Goal: Information Seeking & Learning: Learn about a topic

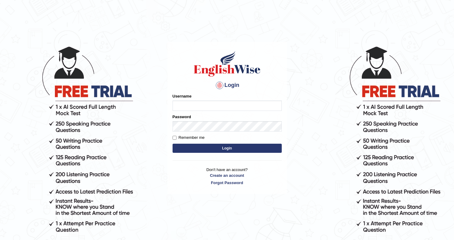
type input "Ozgur"
click at [219, 144] on button "Login" at bounding box center [227, 148] width 109 height 9
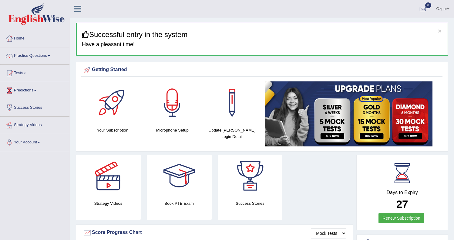
click at [100, 214] on div "Strategy Videos" at bounding box center [108, 186] width 65 height 65
click at [31, 59] on link "Practice Questions" at bounding box center [34, 54] width 69 height 15
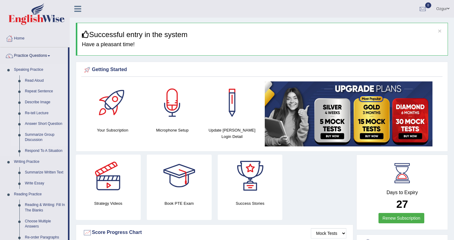
click at [34, 138] on link "Summarize Group Discussion" at bounding box center [45, 137] width 46 height 16
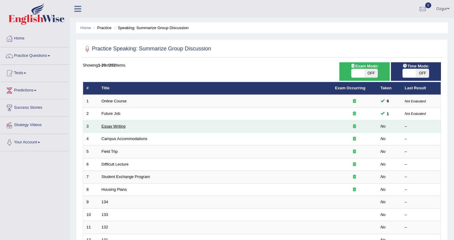
click at [112, 125] on link "Essay Writing" at bounding box center [114, 126] width 24 height 5
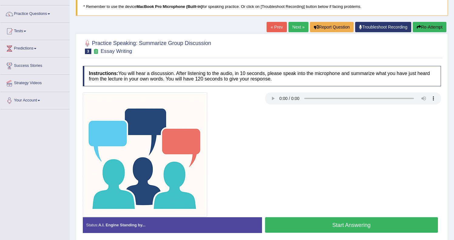
scroll to position [50, 0]
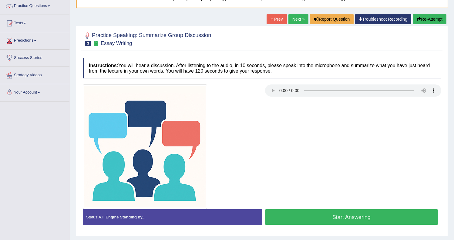
click at [308, 220] on button "Start Answering" at bounding box center [351, 216] width 173 height 15
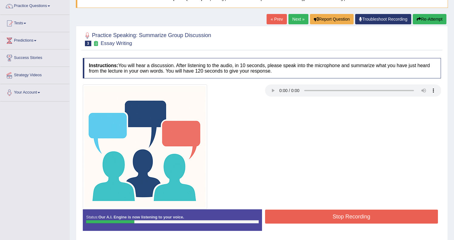
click at [309, 219] on button "Stop Recording" at bounding box center [351, 216] width 173 height 14
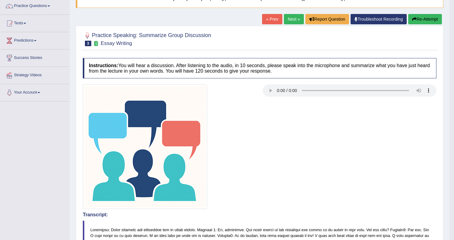
click at [426, 21] on button "Re-Attempt" at bounding box center [426, 19] width 34 height 10
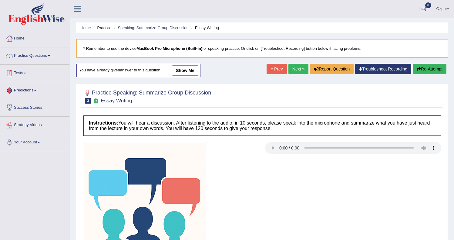
click at [28, 55] on link "Practice Questions" at bounding box center [34, 54] width 69 height 15
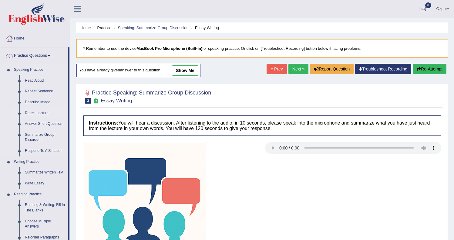
click at [44, 113] on link "Re-tell Lecture" at bounding box center [45, 113] width 46 height 11
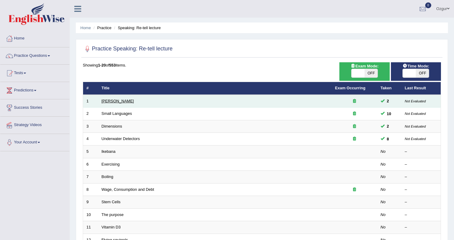
click at [114, 101] on link "[PERSON_NAME]" at bounding box center [118, 101] width 32 height 5
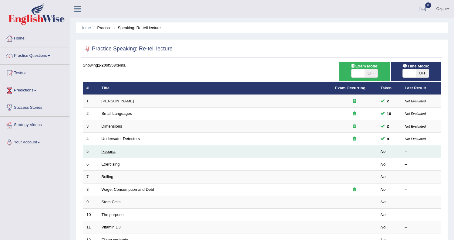
click at [108, 151] on link "Ikebana" at bounding box center [109, 151] width 14 height 5
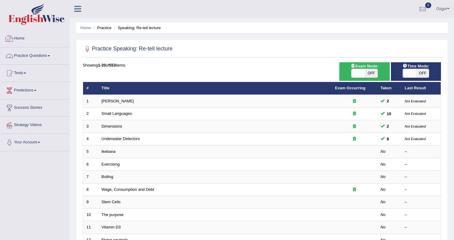
click at [29, 53] on link "Practice Questions" at bounding box center [34, 54] width 69 height 15
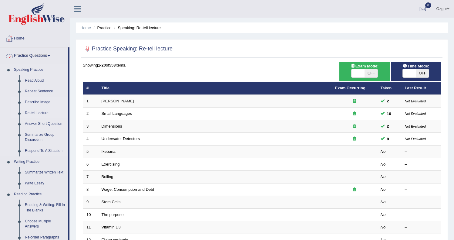
click at [36, 102] on link "Describe Image" at bounding box center [45, 102] width 46 height 11
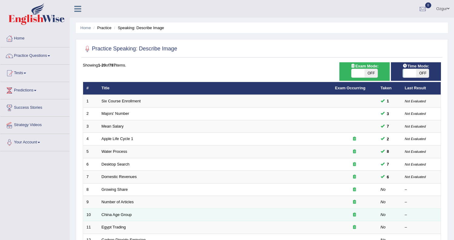
scroll to position [57, 0]
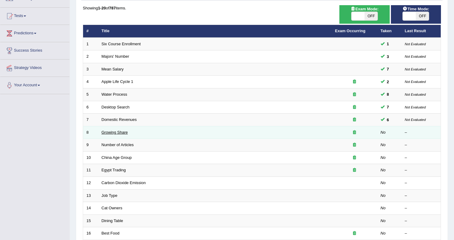
click at [114, 131] on link "Growing Share" at bounding box center [115, 132] width 26 height 5
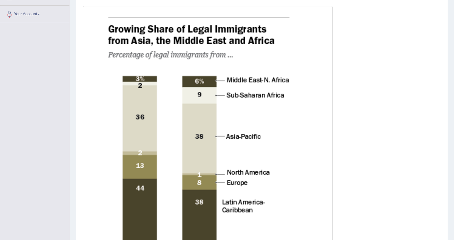
scroll to position [129, 0]
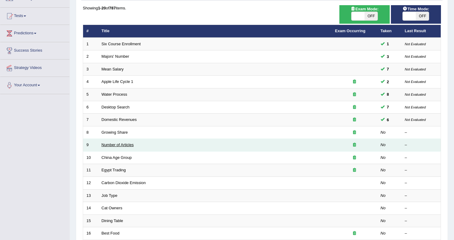
click at [112, 144] on link "Number of Articles" at bounding box center [118, 144] width 32 height 5
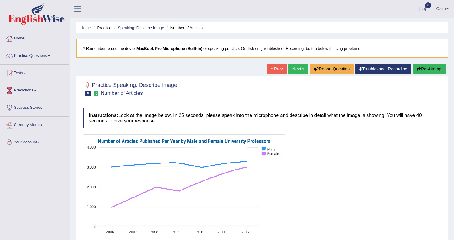
scroll to position [56, 0]
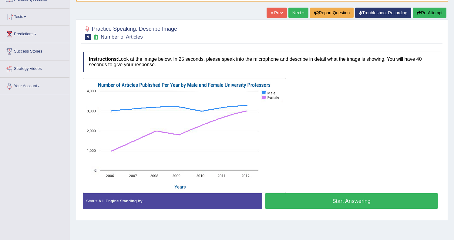
drag, startPoint x: 141, startPoint y: 196, endPoint x: 137, endPoint y: 201, distance: 5.6
click at [141, 196] on div "Status: A.I. Engine Standing by..." at bounding box center [172, 200] width 179 height 15
click at [137, 201] on strong "A.I. Engine Standing by..." at bounding box center [121, 201] width 47 height 5
click at [337, 199] on button "Start Answering" at bounding box center [351, 200] width 173 height 15
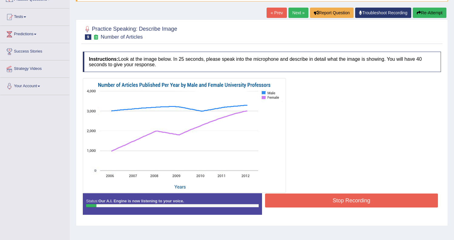
click at [351, 201] on button "Stop Recording" at bounding box center [351, 200] width 173 height 14
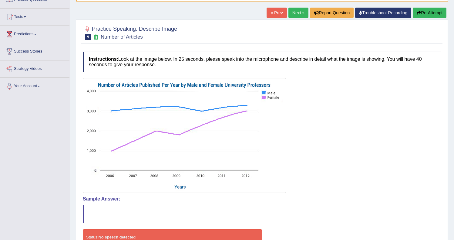
click at [436, 12] on button "Re-Attempt" at bounding box center [430, 13] width 34 height 10
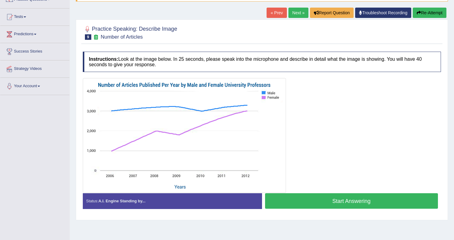
click at [329, 204] on button "Start Answering" at bounding box center [351, 200] width 173 height 15
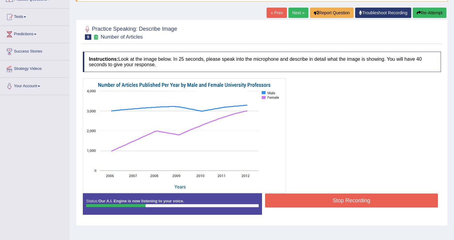
click at [309, 204] on button "Stop Recording" at bounding box center [351, 200] width 173 height 14
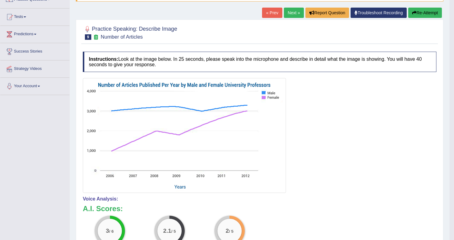
click at [417, 14] on button "Re-Attempt" at bounding box center [426, 13] width 34 height 10
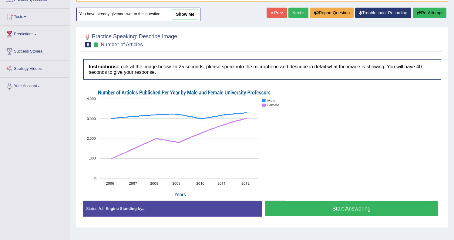
click at [339, 208] on button "Start Answering" at bounding box center [351, 208] width 173 height 15
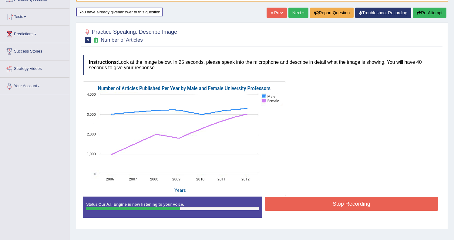
click at [280, 202] on button "Stop Recording" at bounding box center [351, 204] width 173 height 14
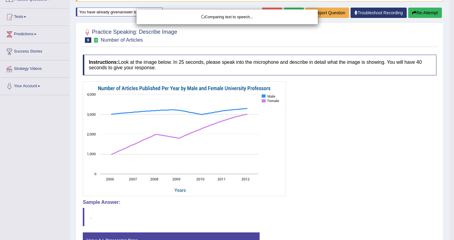
click at [419, 16] on body "Toggle navigation Home Practice Questions Speaking Practice Read Aloud Repeat S…" at bounding box center [227, 64] width 454 height 240
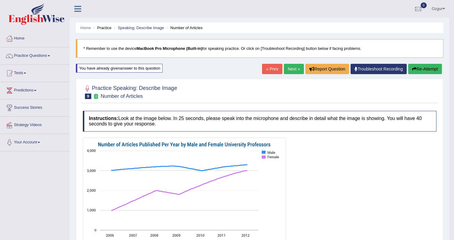
drag, startPoint x: 415, startPoint y: 69, endPoint x: 409, endPoint y: 73, distance: 7.3
click at [415, 69] on button "Re-Attempt" at bounding box center [426, 69] width 34 height 10
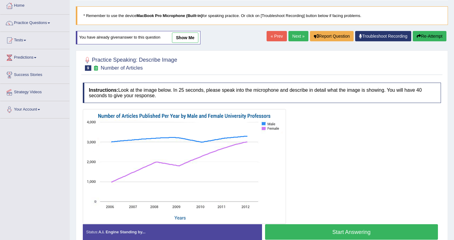
scroll to position [79, 0]
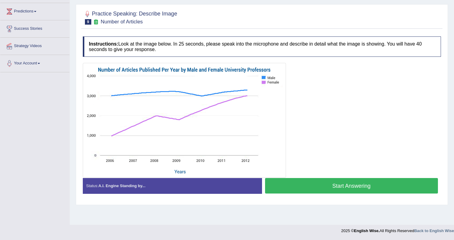
click at [310, 182] on button "Start Answering" at bounding box center [351, 185] width 173 height 15
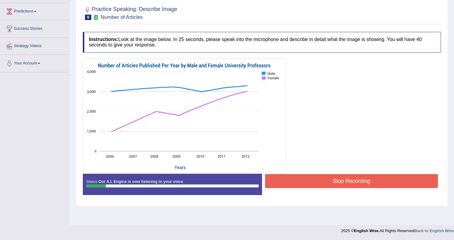
drag, startPoint x: 303, startPoint y: 171, endPoint x: 307, endPoint y: 182, distance: 12.3
click at [304, 172] on div at bounding box center [262, 116] width 358 height 115
click at [307, 182] on button "Stop Recording" at bounding box center [351, 181] width 173 height 14
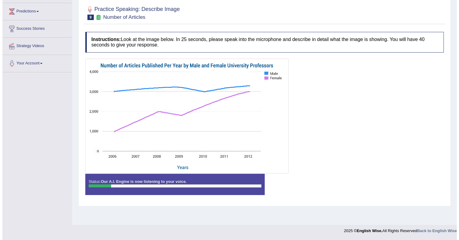
scroll to position [0, 0]
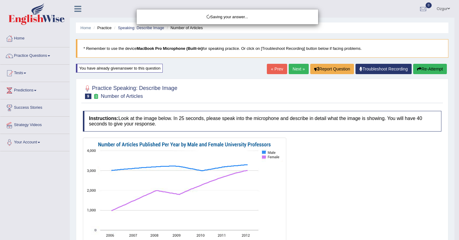
click at [418, 71] on body "Toggle navigation Home Practice Questions Speaking Practice Read Aloud Repeat S…" at bounding box center [229, 120] width 459 height 240
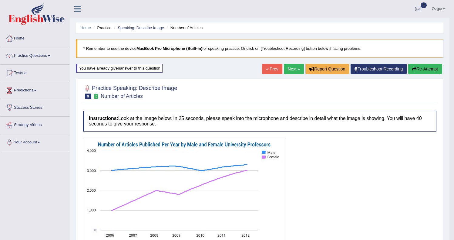
click at [426, 66] on button "Re-Attempt" at bounding box center [426, 69] width 34 height 10
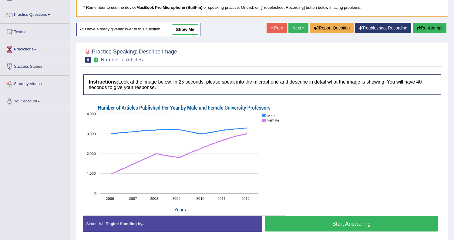
scroll to position [79, 0]
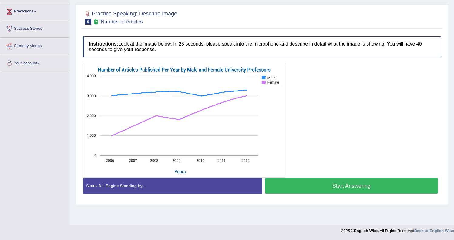
click at [335, 185] on button "Start Answering" at bounding box center [351, 185] width 173 height 15
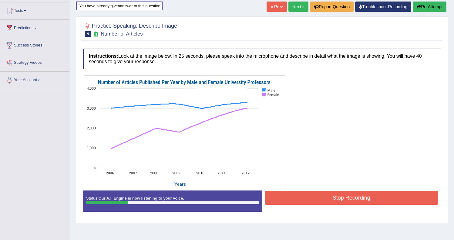
scroll to position [62, 0]
click at [288, 192] on button "Stop Recording" at bounding box center [351, 198] width 173 height 14
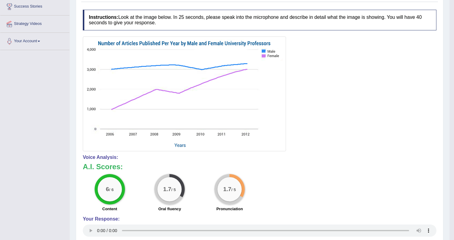
scroll to position [0, 0]
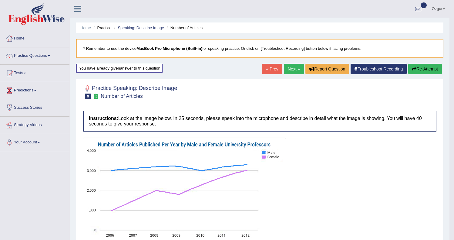
click at [415, 71] on icon "button" at bounding box center [414, 69] width 4 height 4
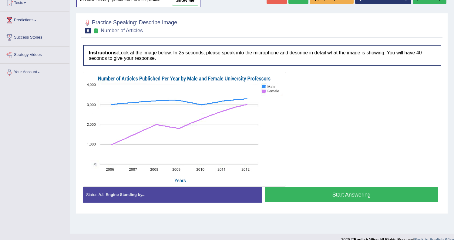
scroll to position [69, 0]
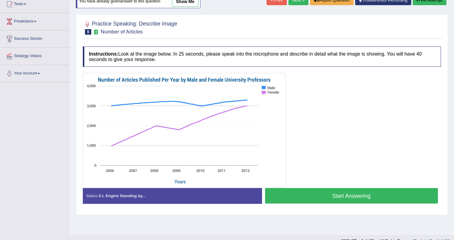
click at [348, 195] on button "Start Answering" at bounding box center [351, 195] width 173 height 15
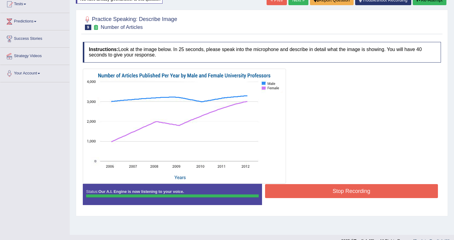
click at [315, 190] on button "Stop Recording" at bounding box center [351, 191] width 173 height 14
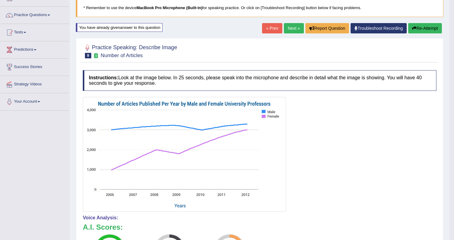
scroll to position [4, 0]
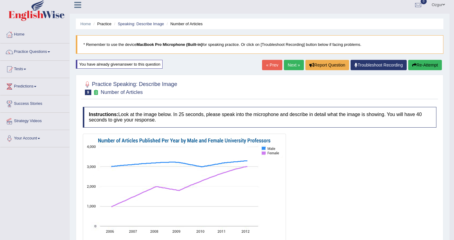
click at [419, 66] on button "Re-Attempt" at bounding box center [426, 65] width 34 height 10
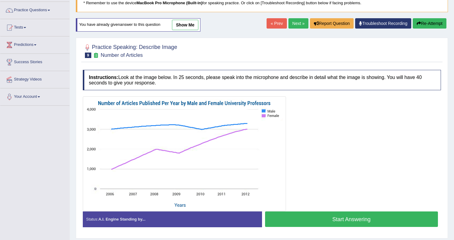
scroll to position [62, 0]
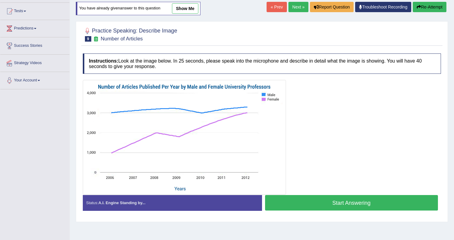
click at [355, 206] on button "Start Answering" at bounding box center [351, 202] width 173 height 15
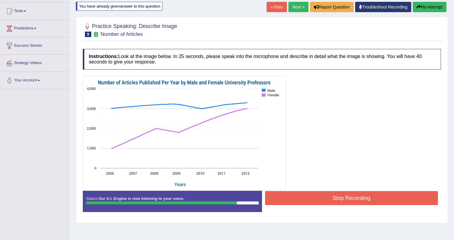
click at [368, 201] on button "Stop Recording" at bounding box center [351, 198] width 173 height 14
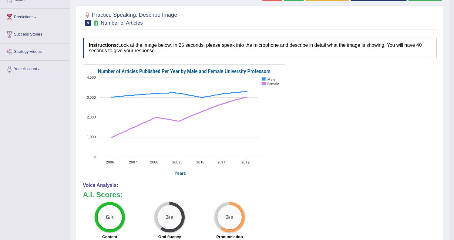
scroll to position [42, 0]
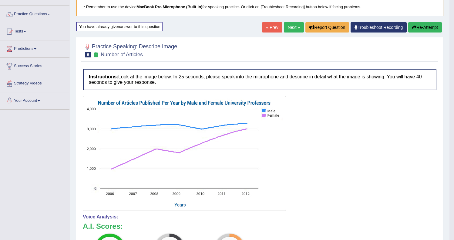
click at [423, 29] on button "Re-Attempt" at bounding box center [426, 27] width 34 height 10
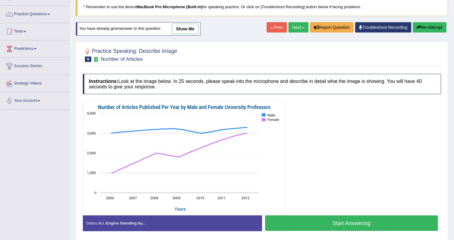
click at [354, 226] on button "Start Answering" at bounding box center [351, 222] width 173 height 15
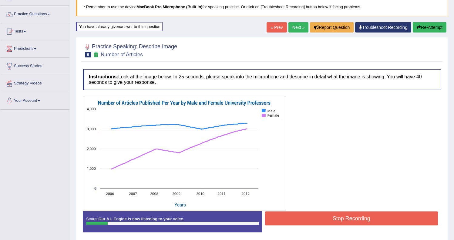
click at [433, 28] on button "Re-Attempt" at bounding box center [430, 27] width 34 height 10
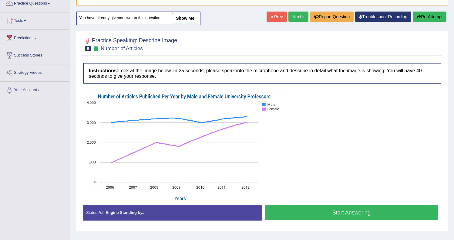
scroll to position [53, 0]
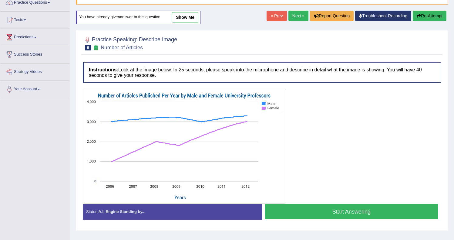
click at [382, 216] on button "Start Answering" at bounding box center [351, 211] width 173 height 15
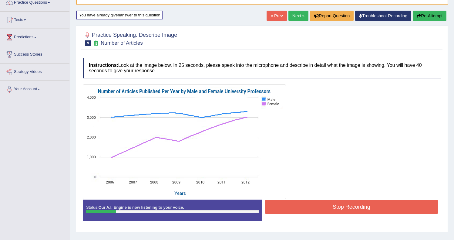
click at [387, 210] on button "Stop Recording" at bounding box center [351, 207] width 173 height 14
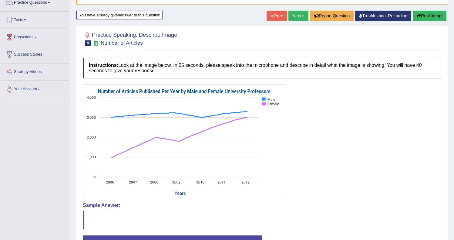
click at [0, 0] on div "Our A.I. Engine is working on your speech analysis! Please be patient. It may t…" at bounding box center [0, 0] width 0 height 0
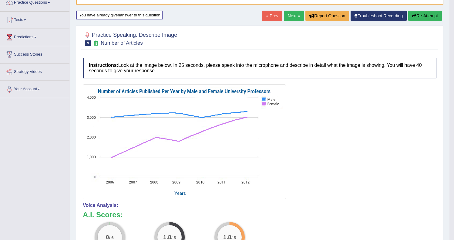
click at [424, 16] on button "Re-Attempt" at bounding box center [426, 16] width 34 height 10
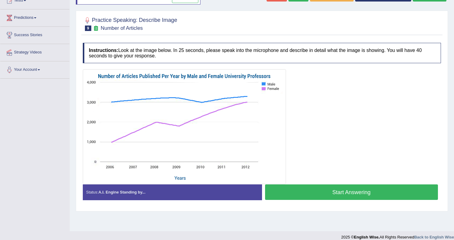
scroll to position [79, 0]
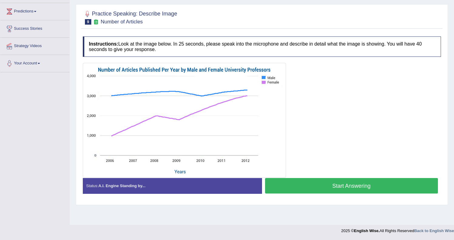
click at [355, 188] on button "Start Answering" at bounding box center [351, 185] width 173 height 15
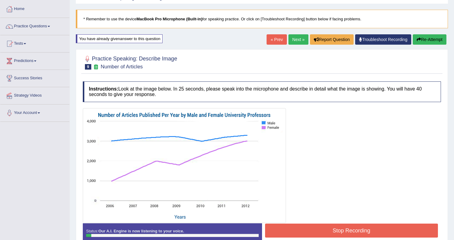
scroll to position [31, 0]
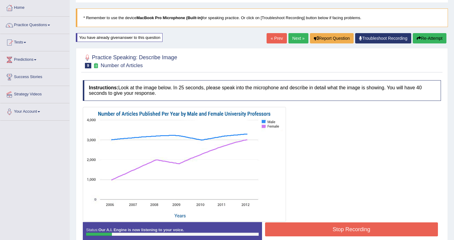
click at [433, 34] on button "Re-Attempt" at bounding box center [430, 38] width 34 height 10
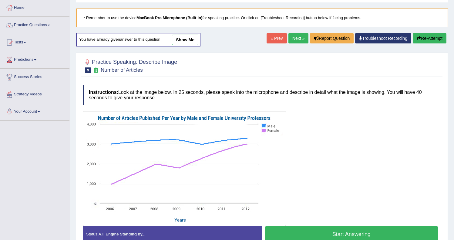
click at [366, 226] on div "Created with Highcharts 7.1.2 Great Too slow Too fast Time Speech pace meter: 0…" at bounding box center [353, 226] width 182 height 0
click at [366, 233] on button "Start Answering" at bounding box center [351, 233] width 173 height 15
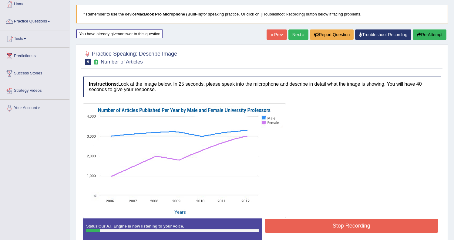
scroll to position [32, 0]
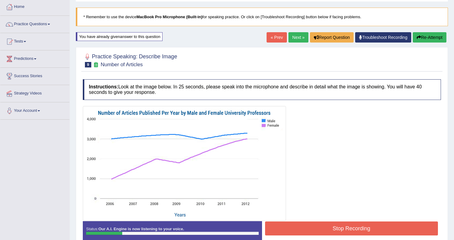
drag, startPoint x: 336, startPoint y: 232, endPoint x: 339, endPoint y: 221, distance: 11.5
click at [336, 232] on button "Stop Recording" at bounding box center [351, 228] width 173 height 14
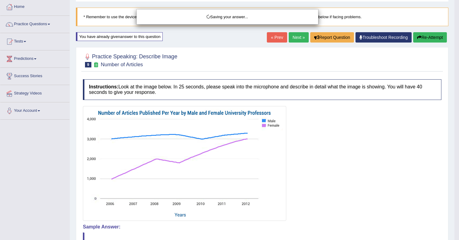
click at [423, 39] on div "Saving your answer..." at bounding box center [229, 120] width 459 height 240
click at [423, 39] on div "Comparing text to speech..." at bounding box center [229, 120] width 459 height 240
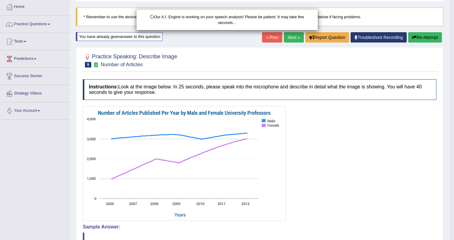
click at [422, 39] on div "Our A.I. Engine is working on your speech analysis! Please be patient. It may t…" at bounding box center [227, 120] width 454 height 240
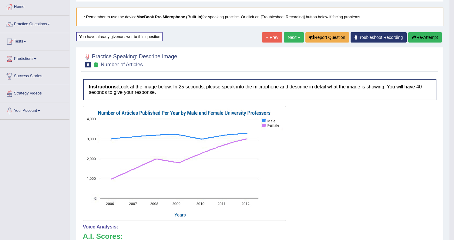
click at [427, 35] on button "Re-Attempt" at bounding box center [426, 37] width 34 height 10
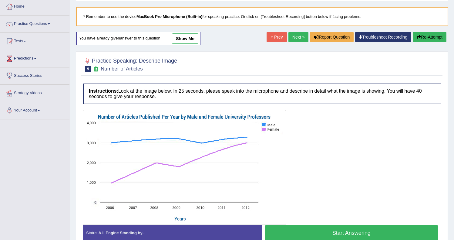
scroll to position [33, 0]
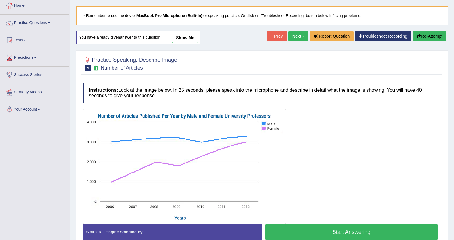
click at [343, 230] on button "Start Answering" at bounding box center [351, 231] width 173 height 15
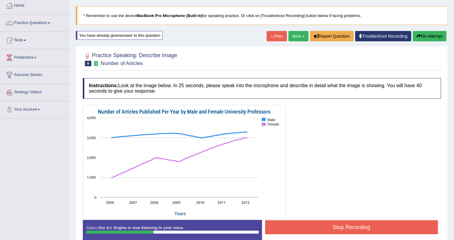
click at [334, 238] on div "Status: Our A.I. Engine is now listening to your voice. Start Answering Stop Re…" at bounding box center [262, 233] width 358 height 27
click at [330, 228] on button "Stop Recording" at bounding box center [351, 227] width 173 height 14
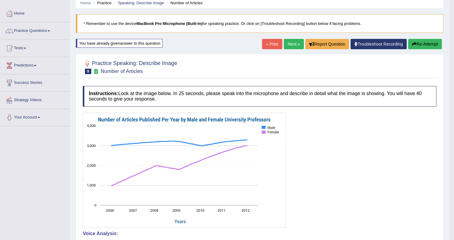
scroll to position [0, 0]
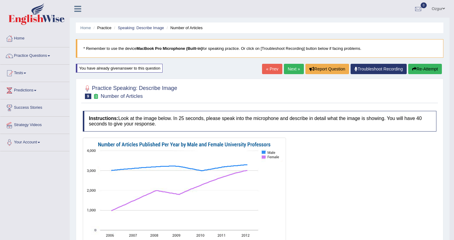
click at [288, 73] on link "Next »" at bounding box center [294, 69] width 20 height 10
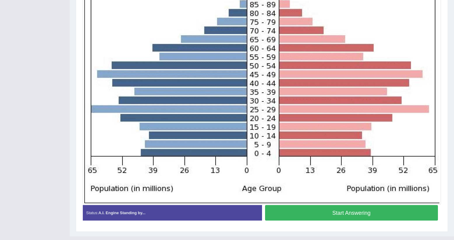
scroll to position [120, 0]
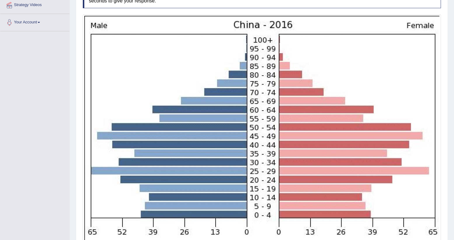
drag, startPoint x: 87, startPoint y: 15, endPoint x: 366, endPoint y: 141, distance: 306.1
click at [375, 144] on div at bounding box center [262, 140] width 358 height 252
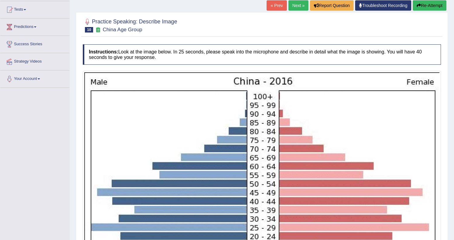
scroll to position [4, 0]
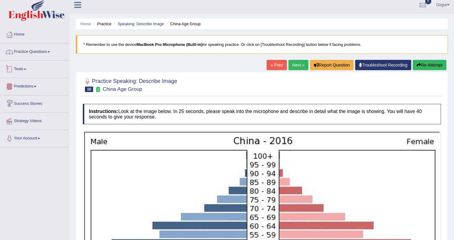
click at [35, 53] on link "Practice Questions" at bounding box center [34, 50] width 69 height 15
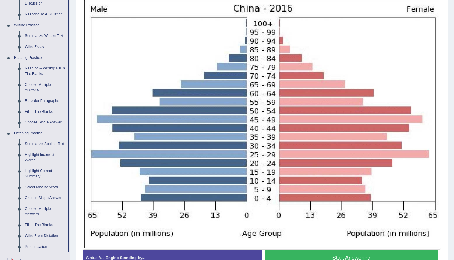
scroll to position [143, 0]
